Goal: Information Seeking & Learning: Learn about a topic

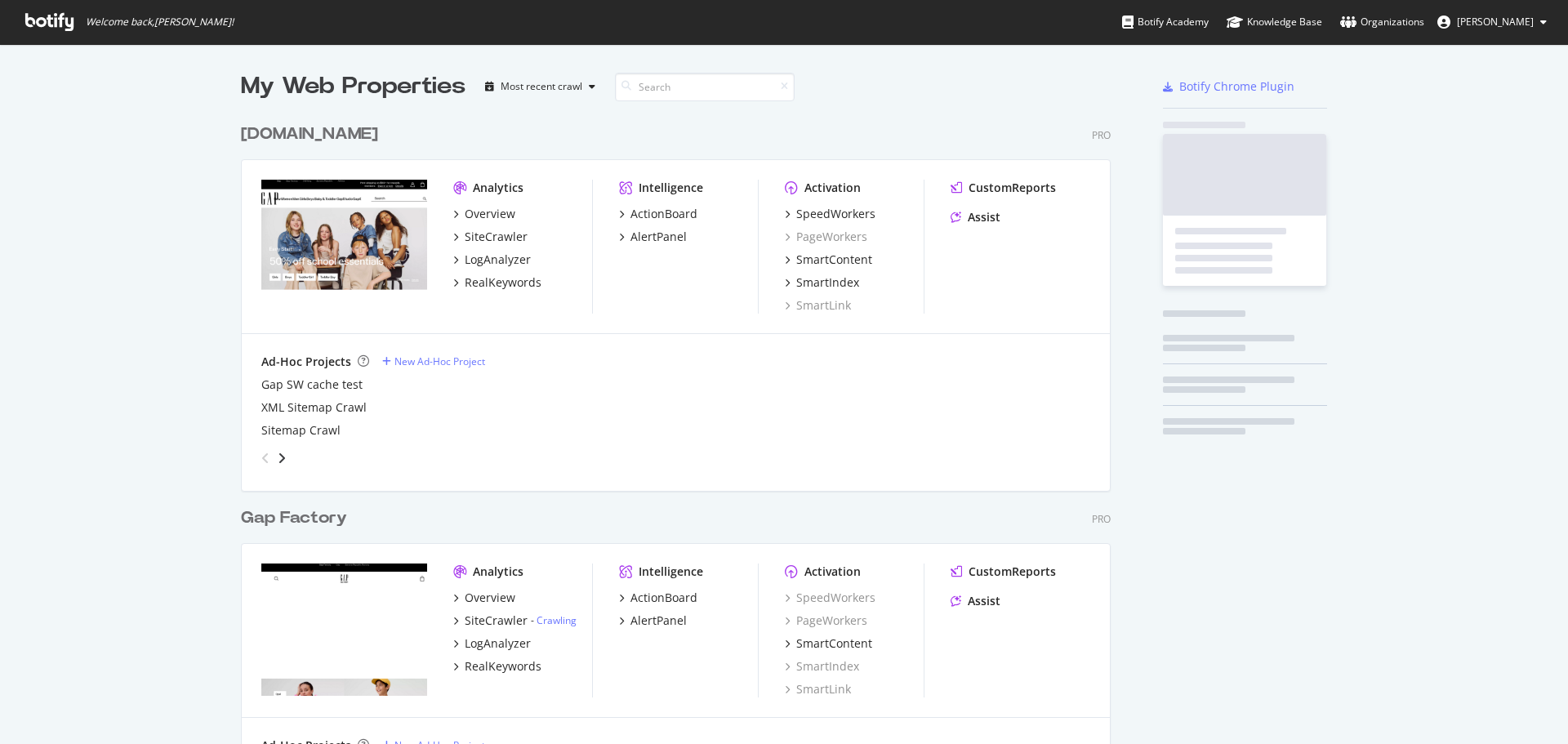
scroll to position [1870, 870]
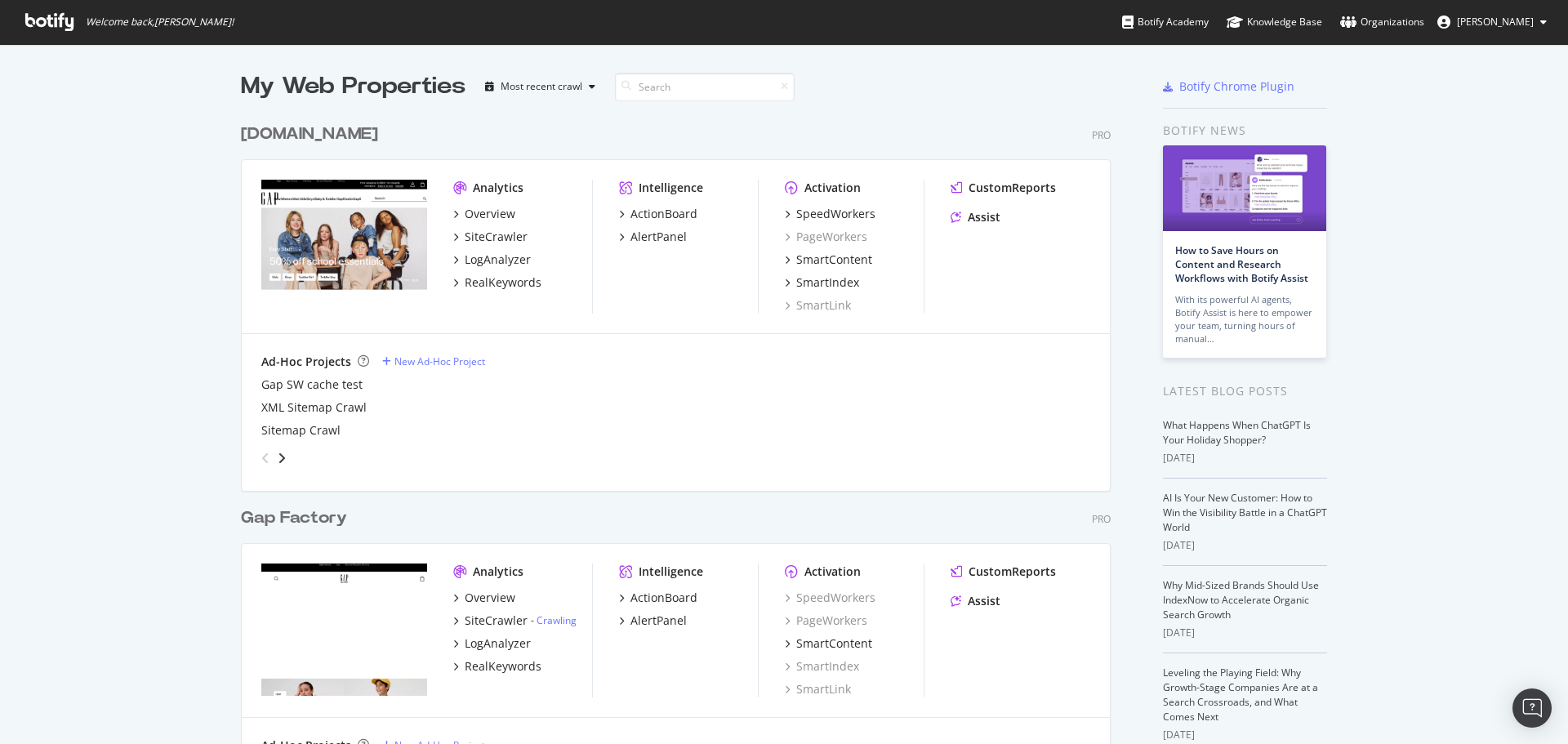
drag, startPoint x: 127, startPoint y: 260, endPoint x: 145, endPoint y: 253, distance: 19.3
click at [521, 284] on div "RealKeywords" at bounding box center [503, 282] width 76 height 16
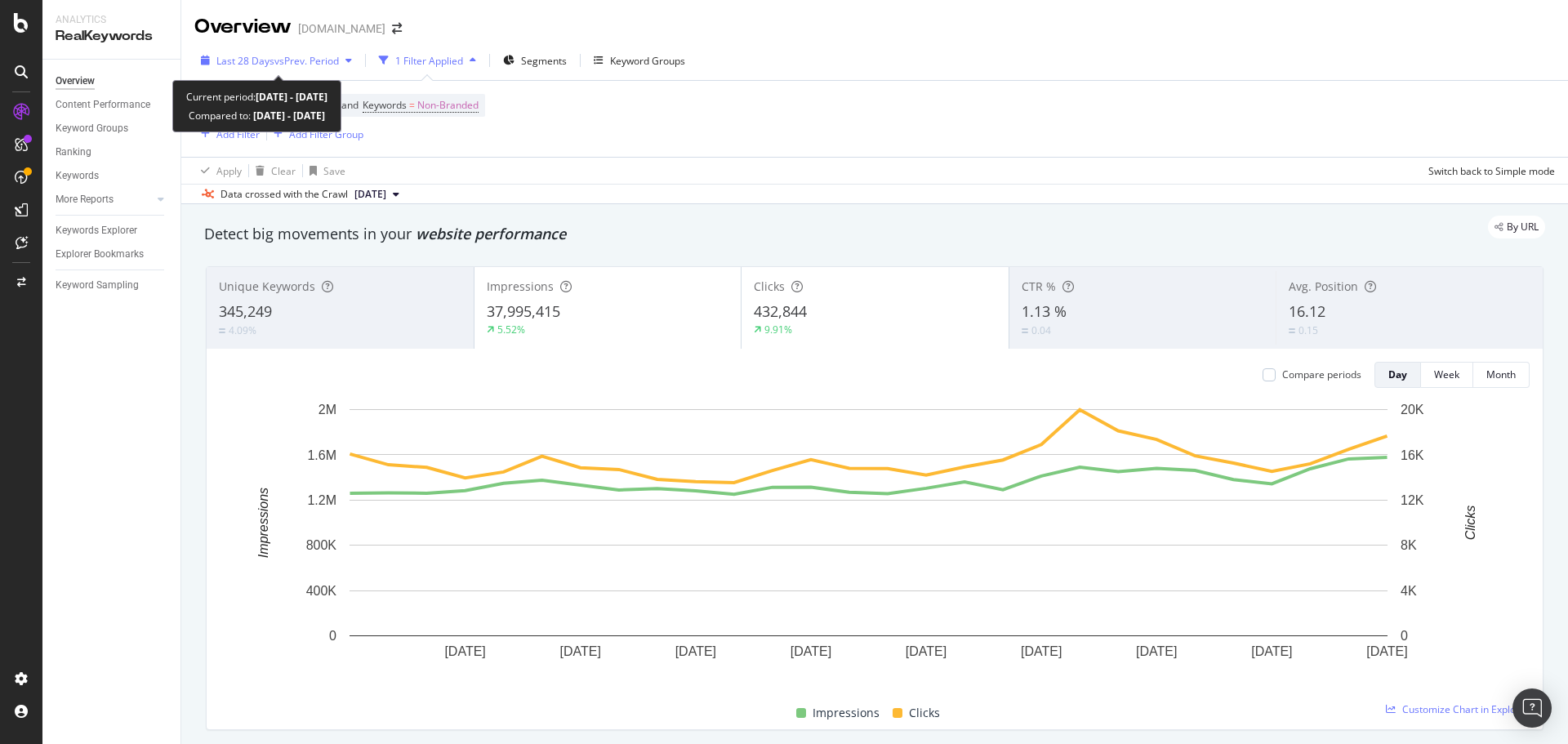
click at [326, 56] on span "vs Prev. Period" at bounding box center [307, 60] width 65 height 14
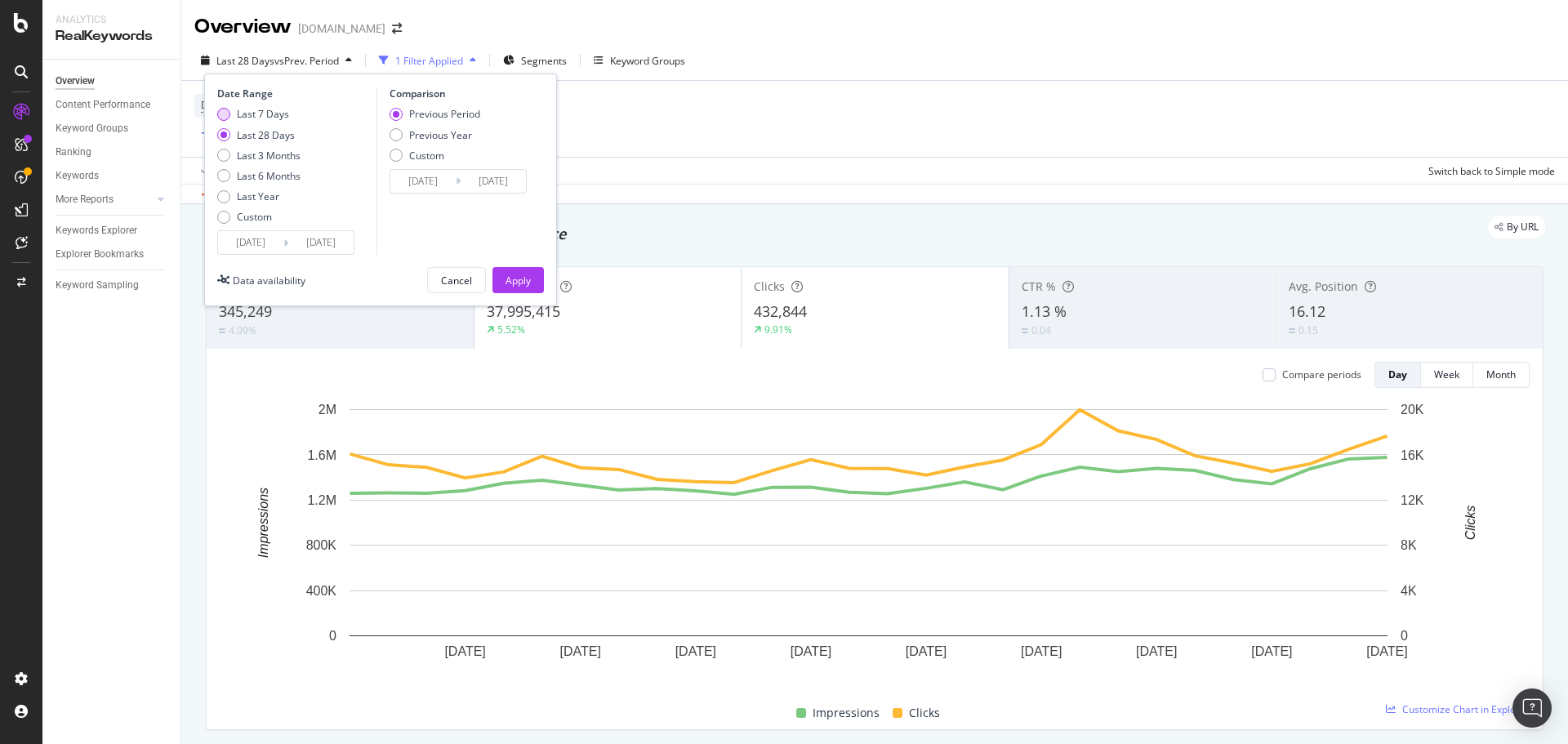
click at [253, 113] on div "Last 7 Days" at bounding box center [263, 114] width 52 height 14
type input "[DATE]"
click at [433, 131] on div "Previous Year" at bounding box center [440, 135] width 63 height 14
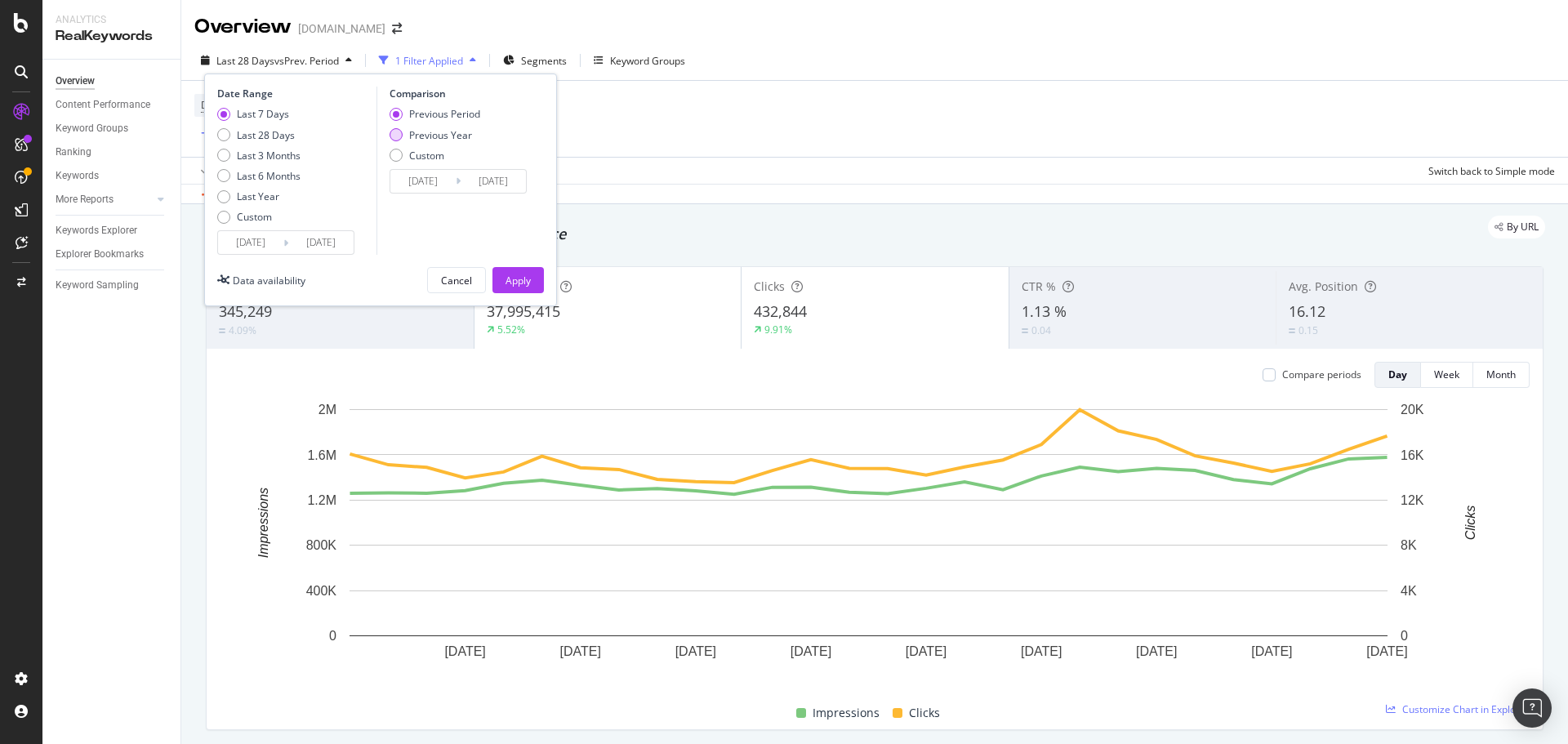
type input "[DATE]"
click at [522, 286] on div "Apply" at bounding box center [518, 281] width 25 height 14
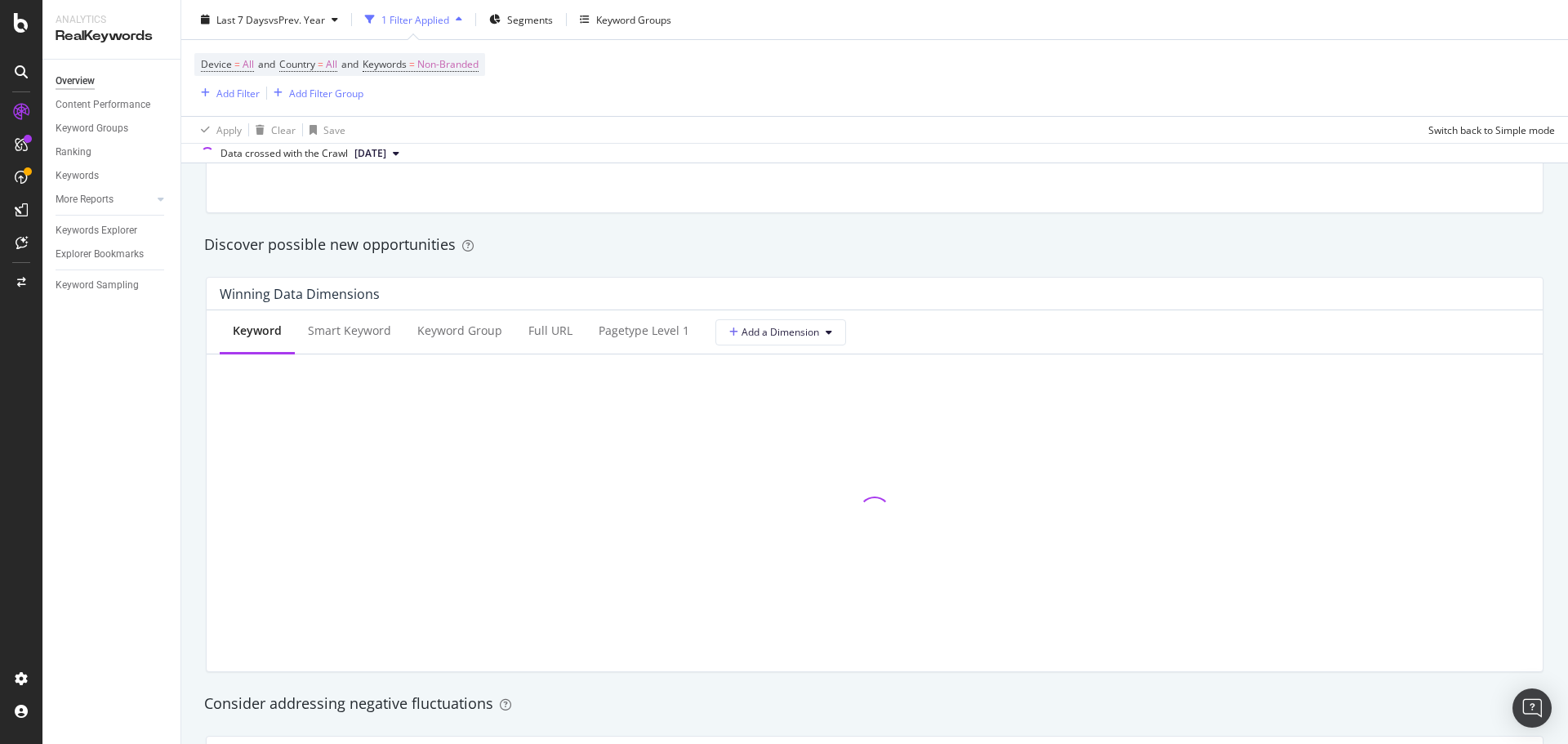
scroll to position [1389, 0]
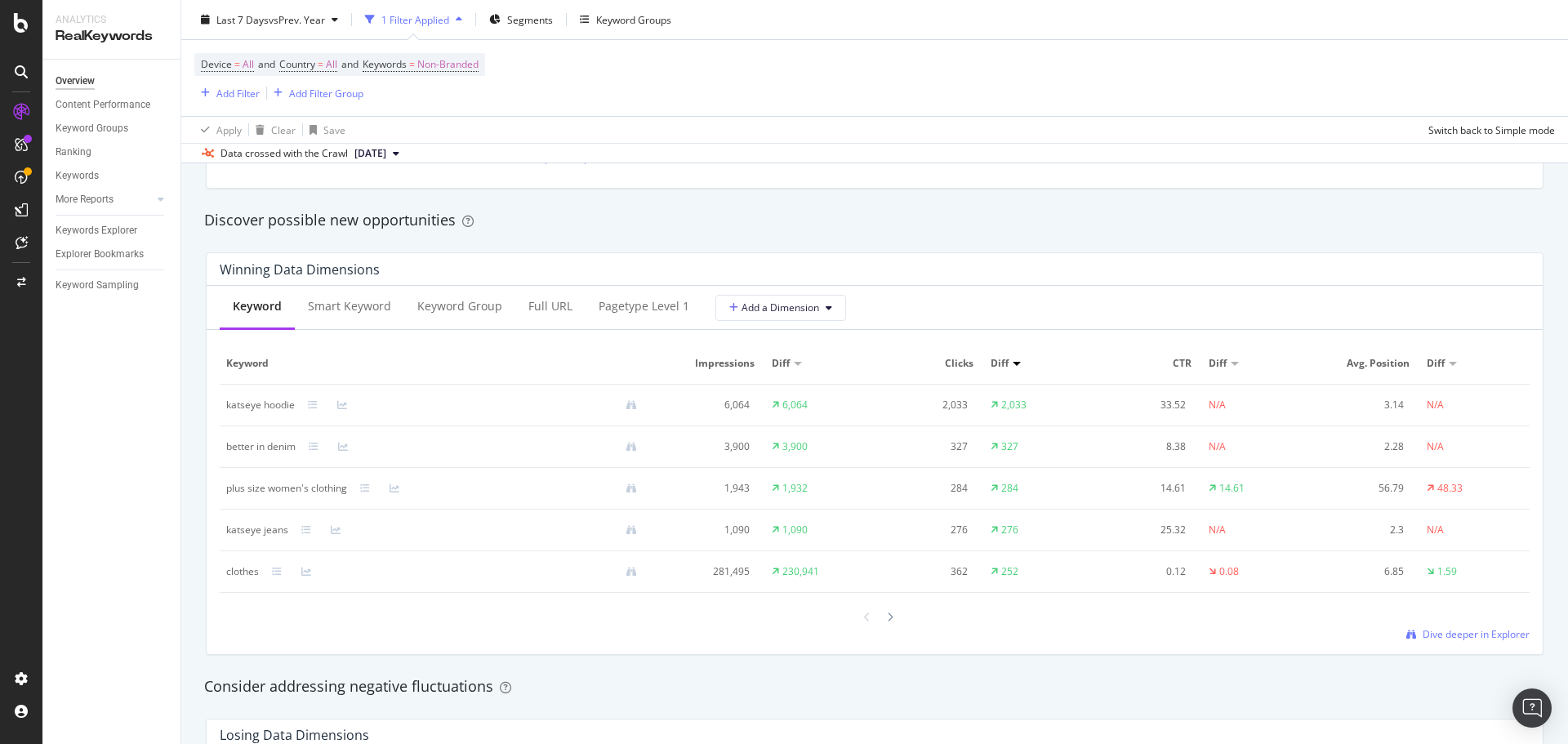
drag, startPoint x: 1458, startPoint y: 633, endPoint x: 41, endPoint y: 452, distance: 1428.5
click at [1458, 633] on span "Dive deeper in Explorer" at bounding box center [1476, 634] width 107 height 14
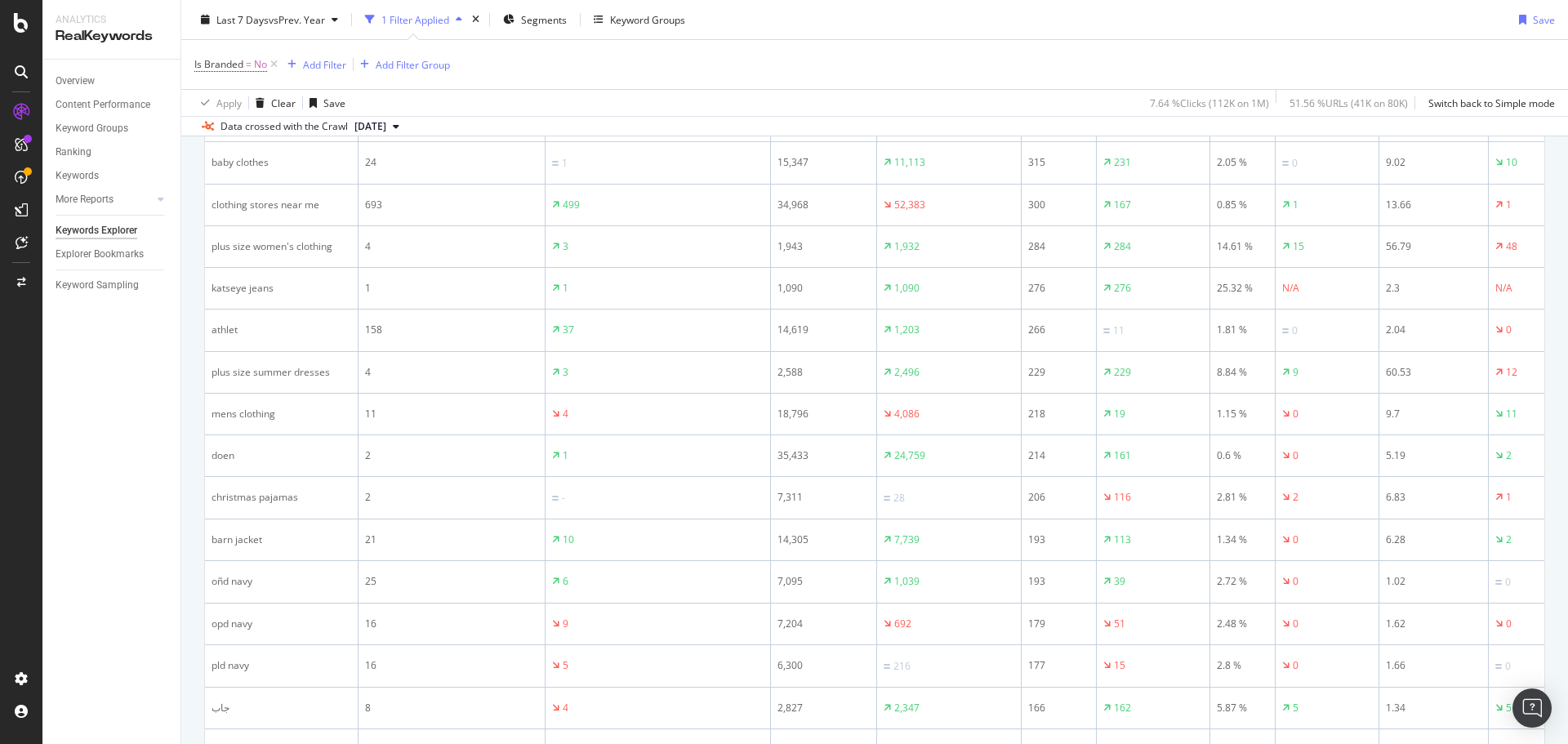
scroll to position [817, 0]
click at [249, 65] on span "=" at bounding box center [248, 64] width 6 height 14
click at [230, 102] on icon at bounding box center [227, 103] width 11 height 10
drag, startPoint x: 252, startPoint y: 132, endPoint x: 262, endPoint y: 133, distance: 10.0
click at [252, 133] on div "Yes" at bounding box center [300, 136] width 175 height 21
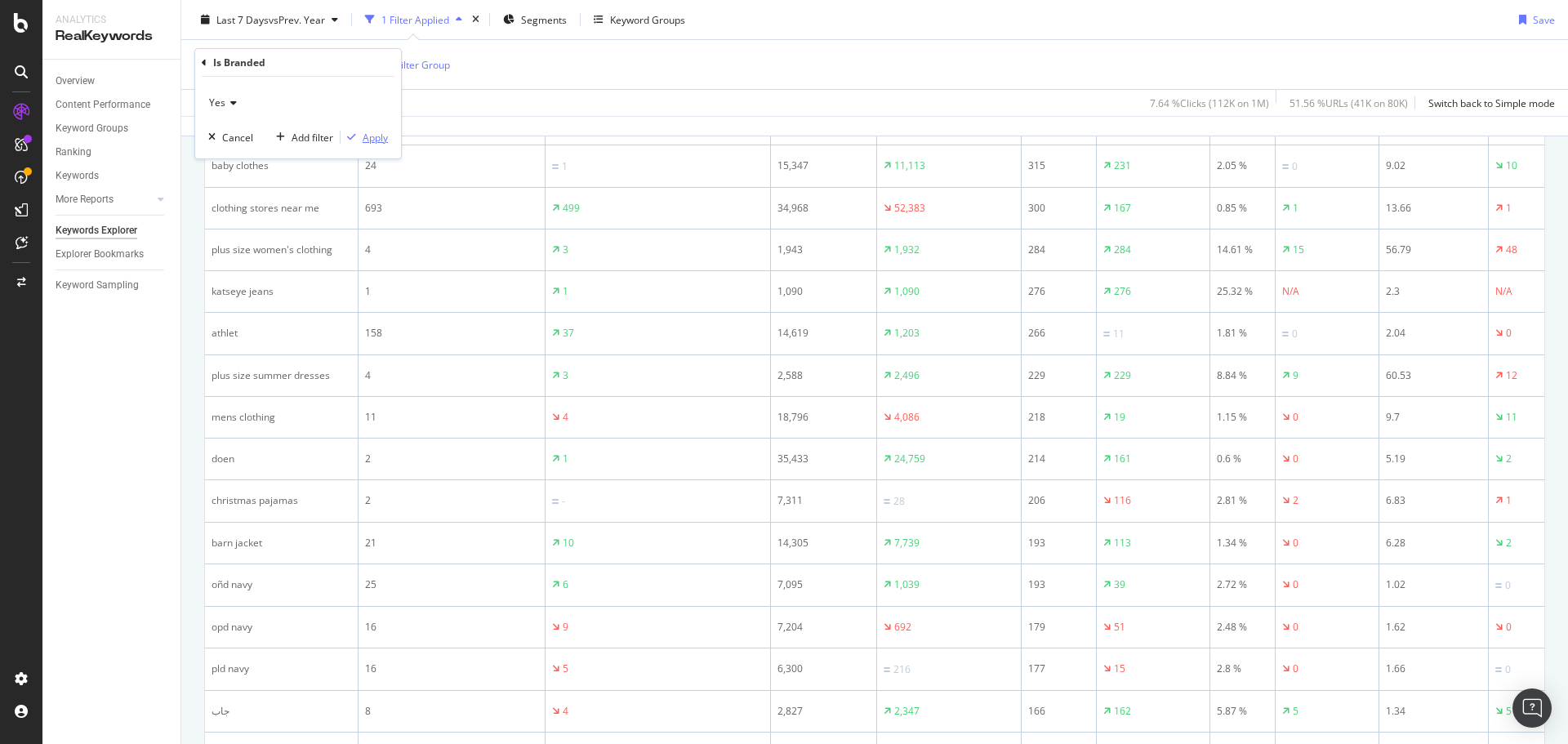
click at [378, 136] on div "Apply" at bounding box center [376, 138] width 25 height 14
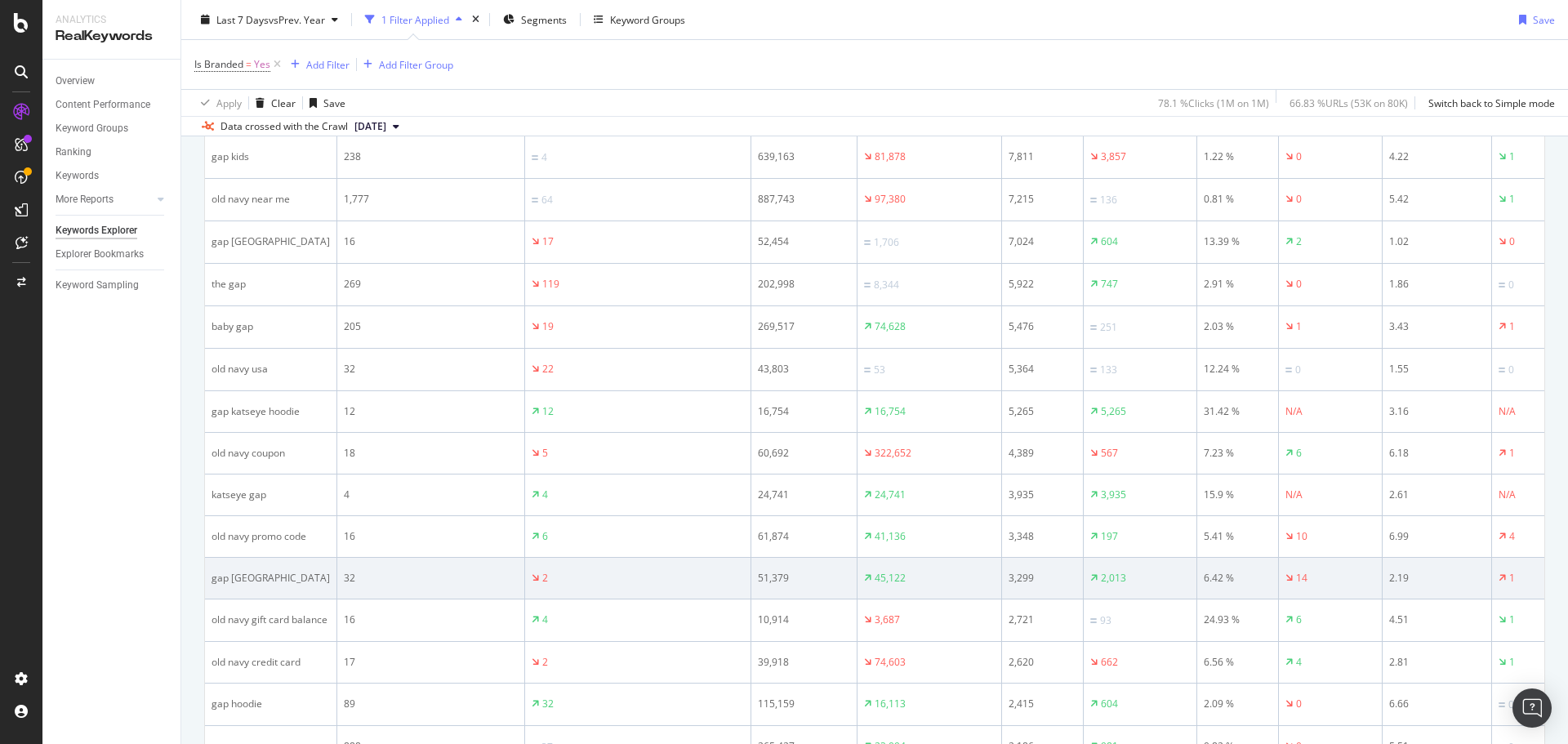
scroll to position [999, 0]
